Goal: Transaction & Acquisition: Purchase product/service

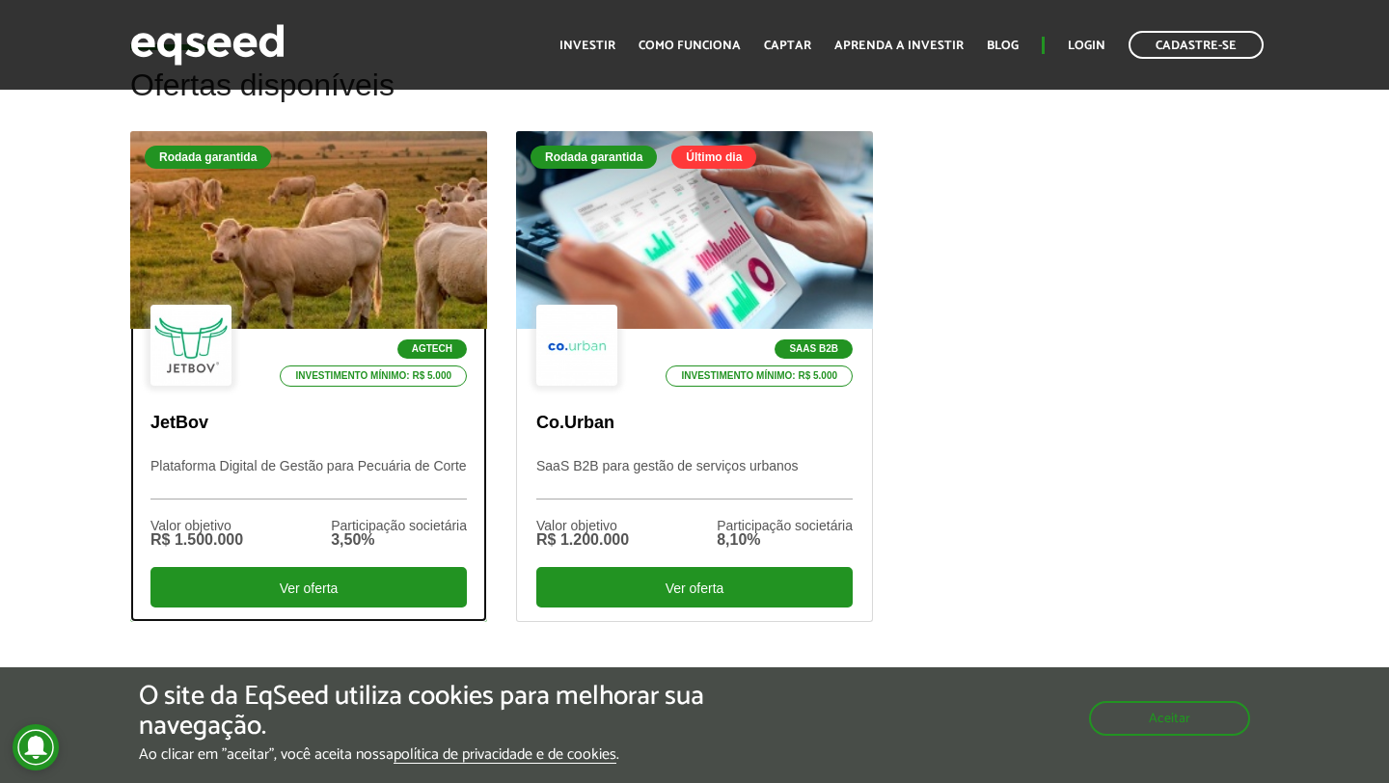
click at [377, 299] on div at bounding box center [309, 230] width 428 height 237
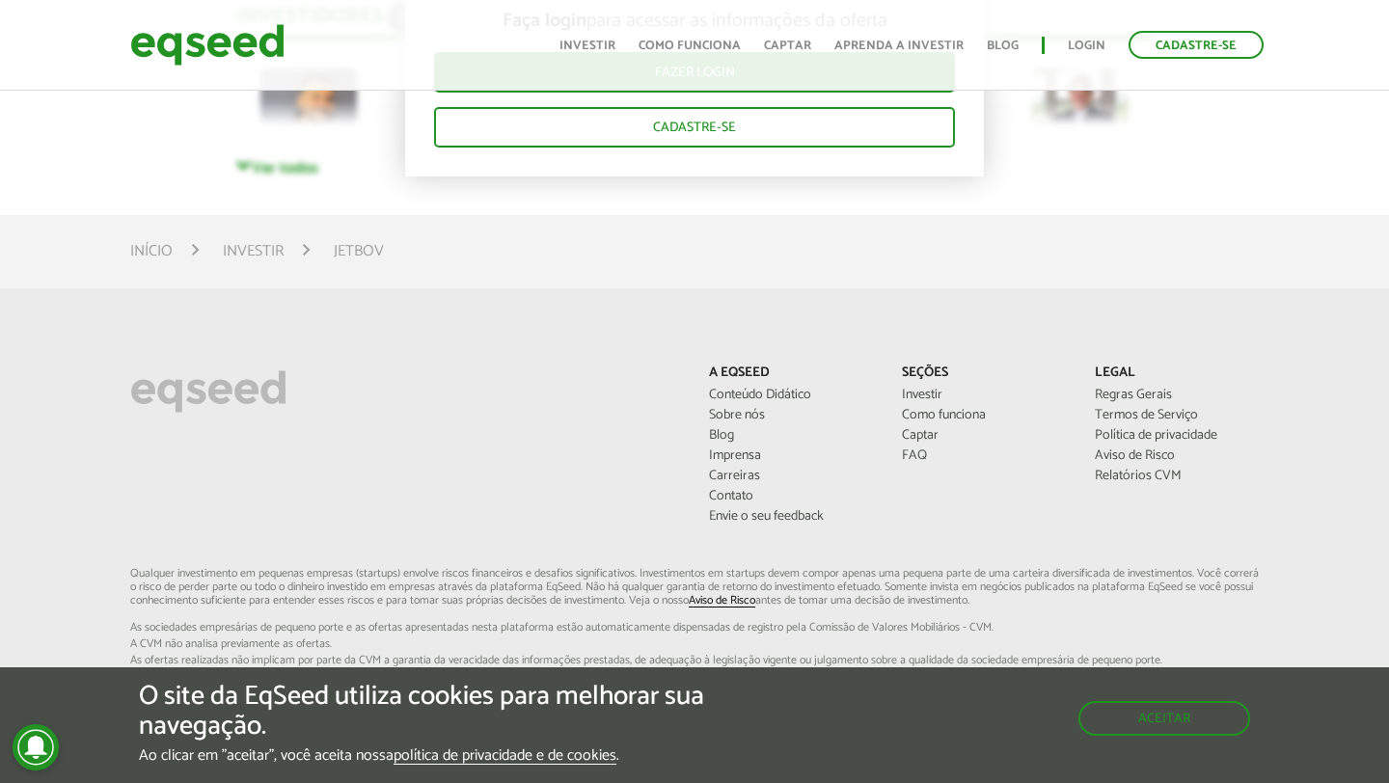
scroll to position [5616, 0]
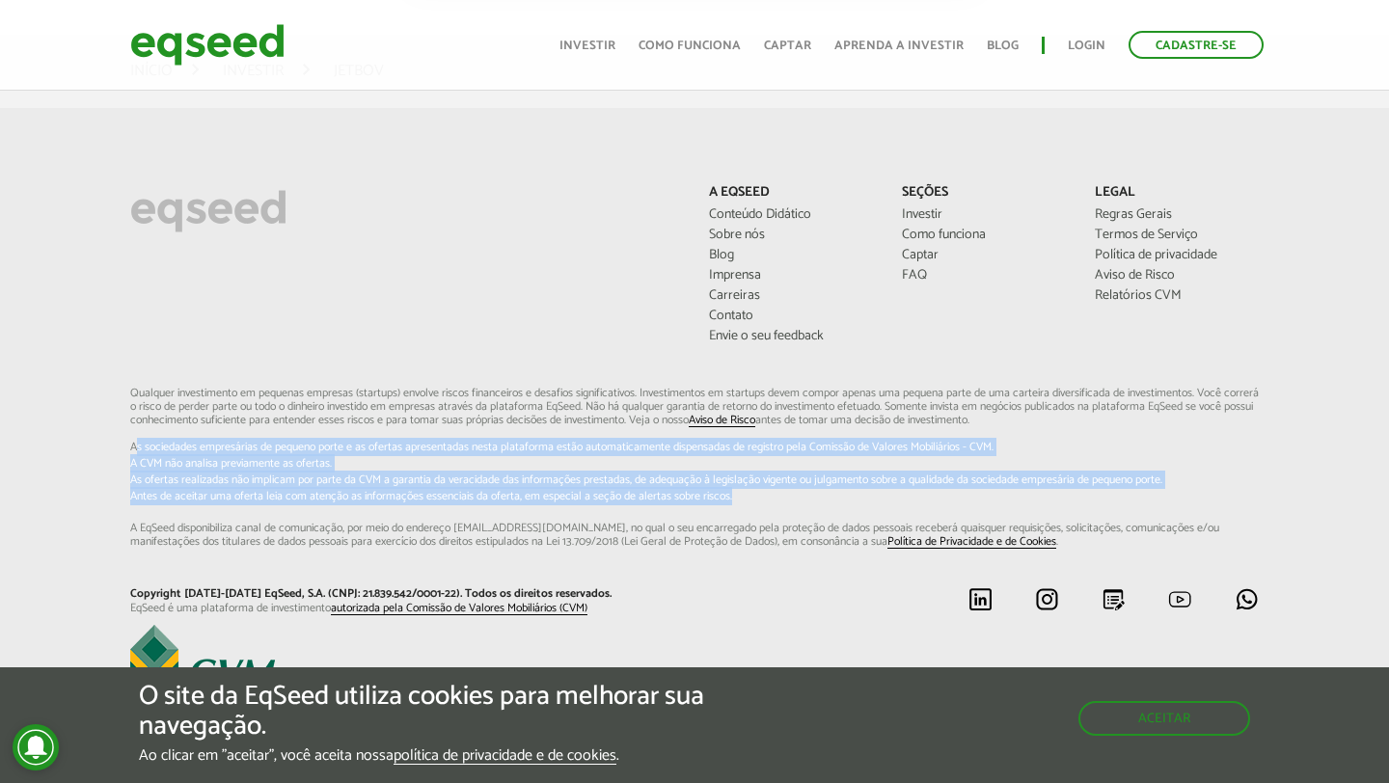
drag, startPoint x: 135, startPoint y: 447, endPoint x: 1041, endPoint y: 498, distance: 907.5
click at [1041, 498] on p "Qualquer investimento em pequenas empresas (startups) envolve riscos financeiro…" at bounding box center [694, 468] width 1129 height 163
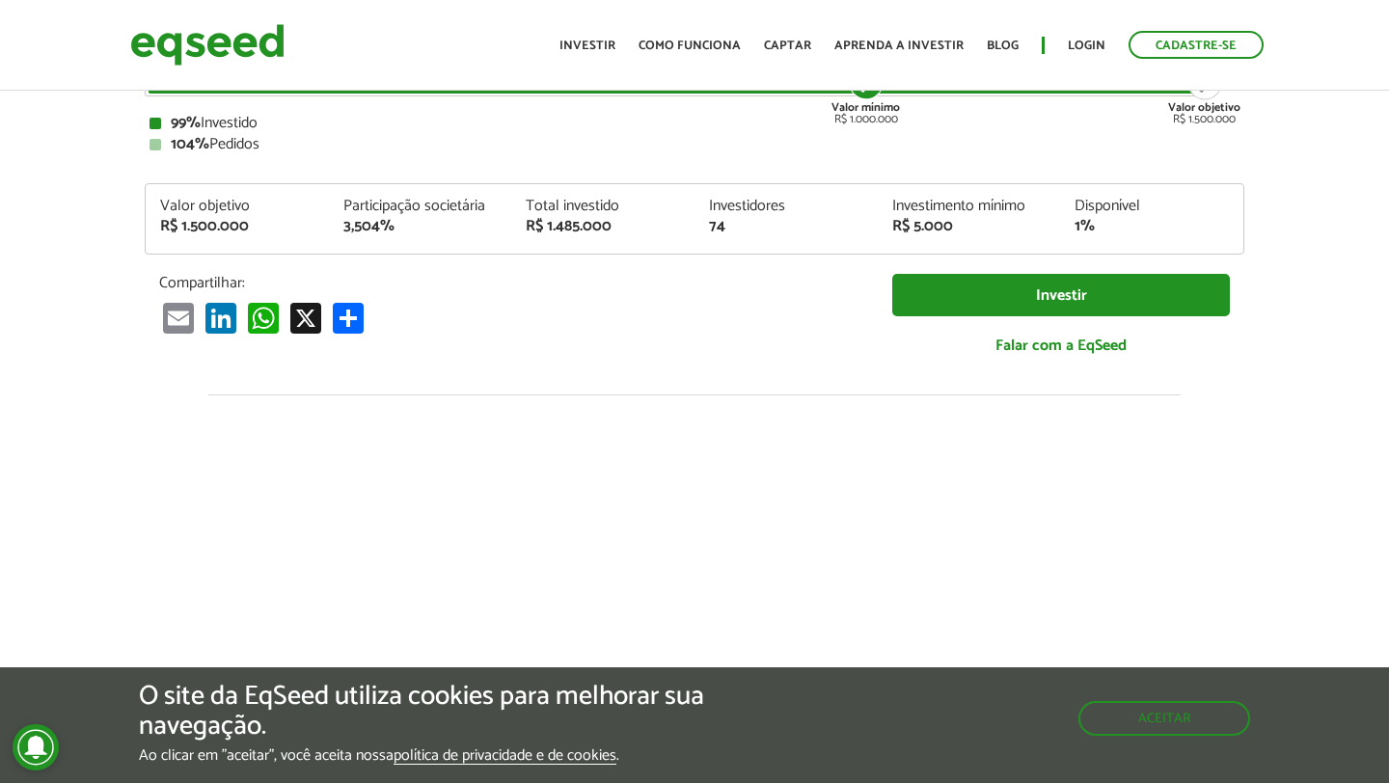
scroll to position [0, 0]
